Goal: Register for event/course

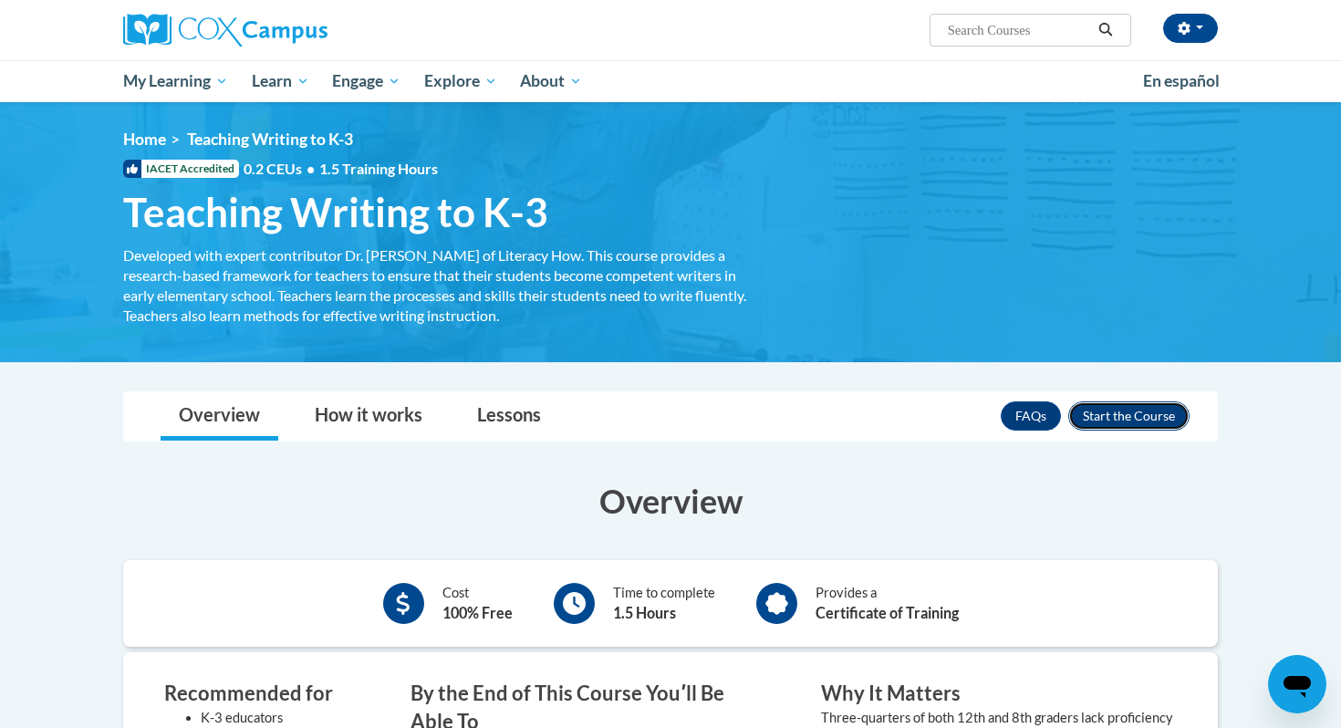
click at [1125, 418] on button "Enroll" at bounding box center [1128, 415] width 121 height 29
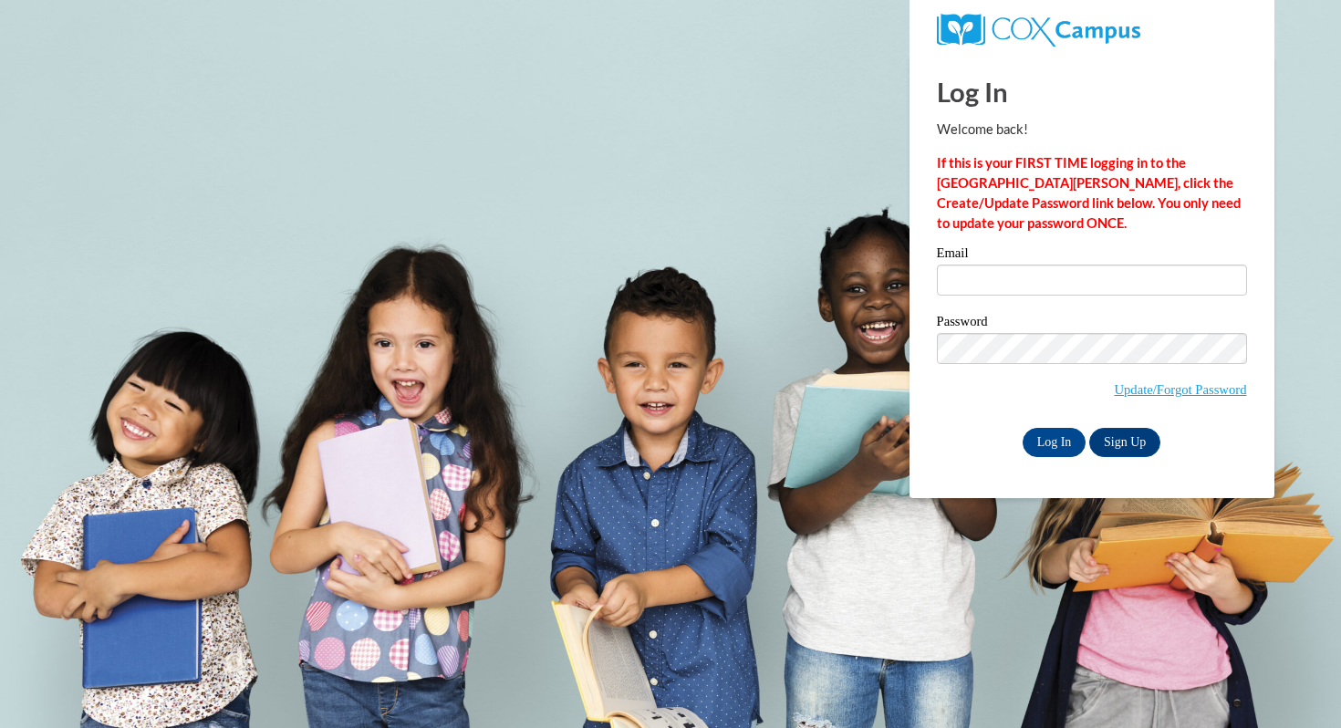
click at [1090, 296] on div "Email" at bounding box center [1092, 277] width 310 height 63
click at [1083, 292] on input "Email" at bounding box center [1092, 280] width 310 height 31
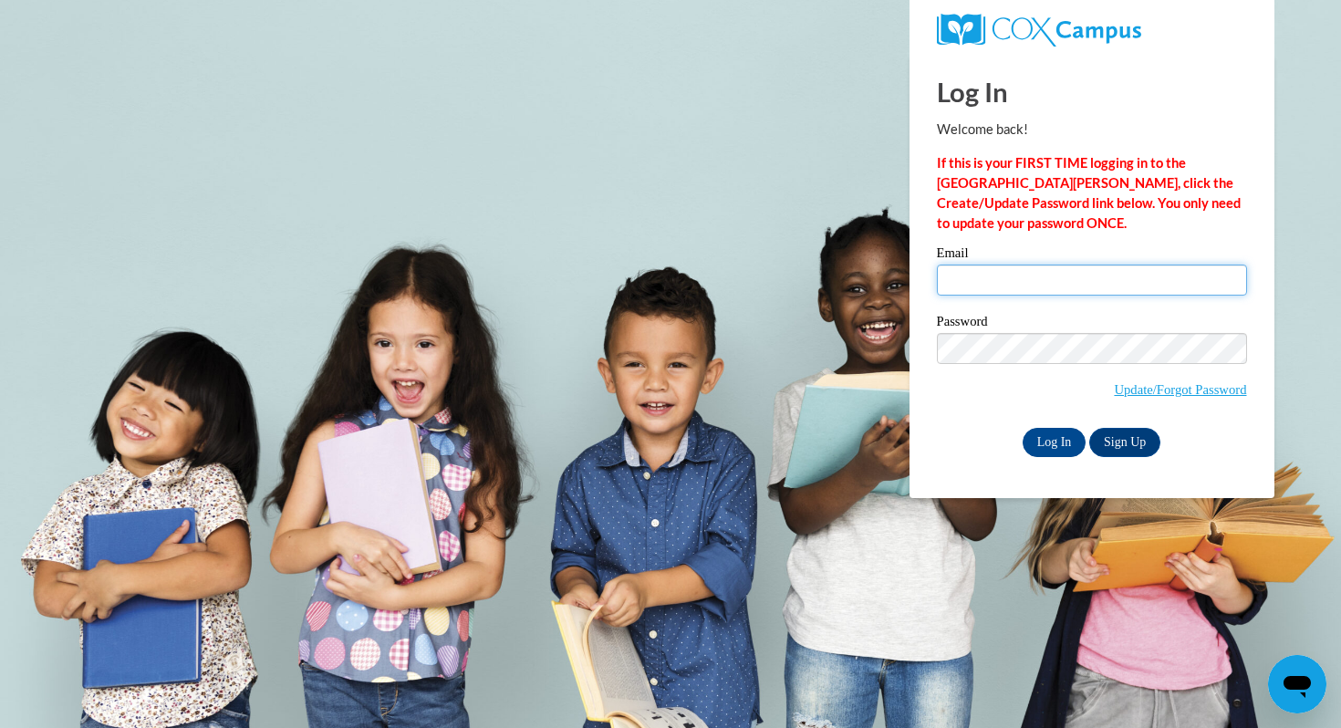
type input "lindseyw10@icloud.com"
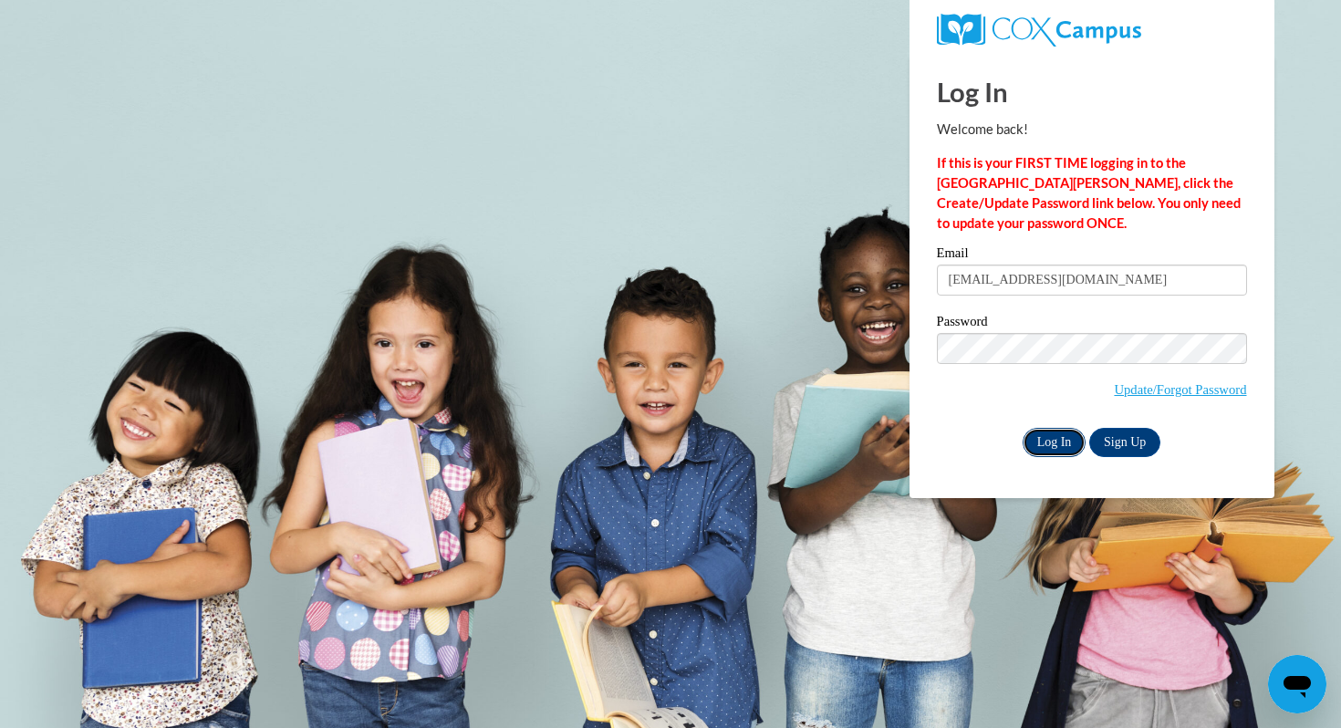
click at [1063, 446] on input "Log In" at bounding box center [1055, 442] width 64 height 29
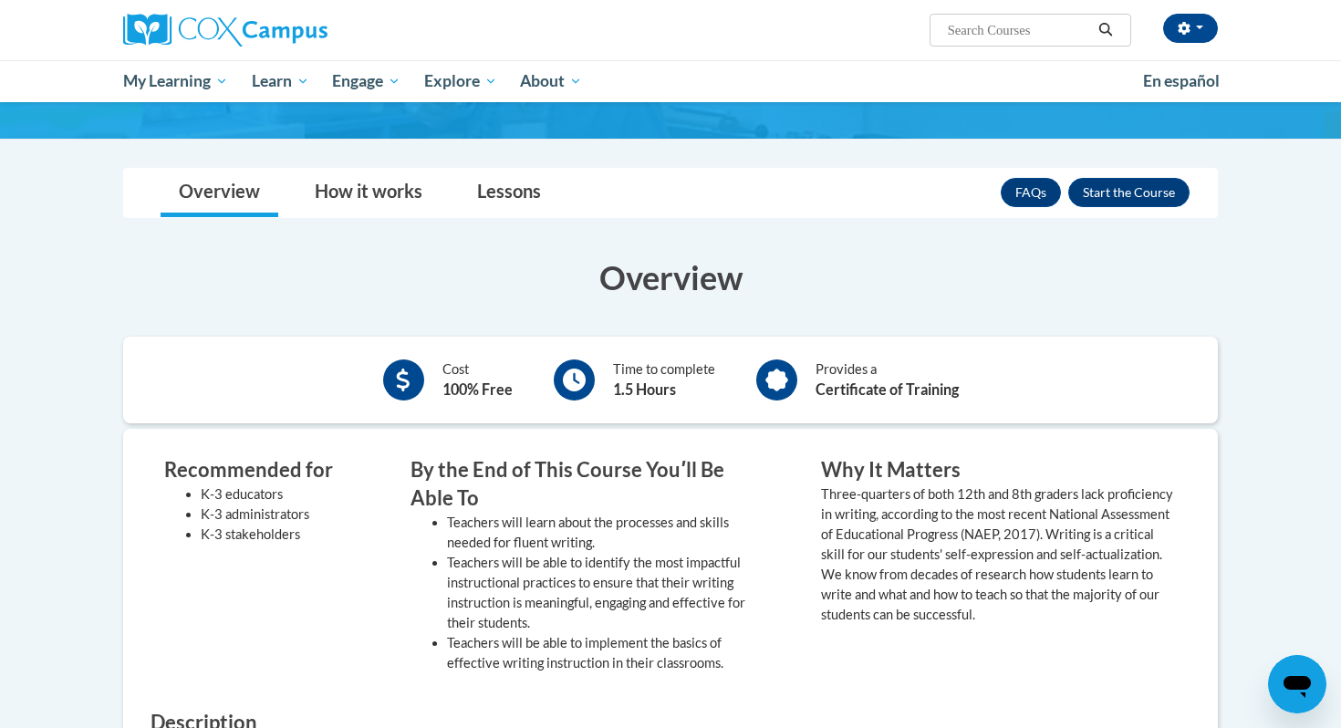
scroll to position [241, 0]
